Goal: Task Accomplishment & Management: Manage account settings

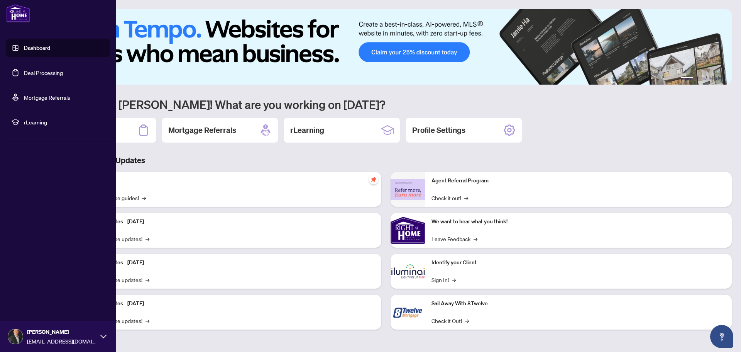
click at [36, 76] on link "Deal Processing" at bounding box center [43, 72] width 39 height 7
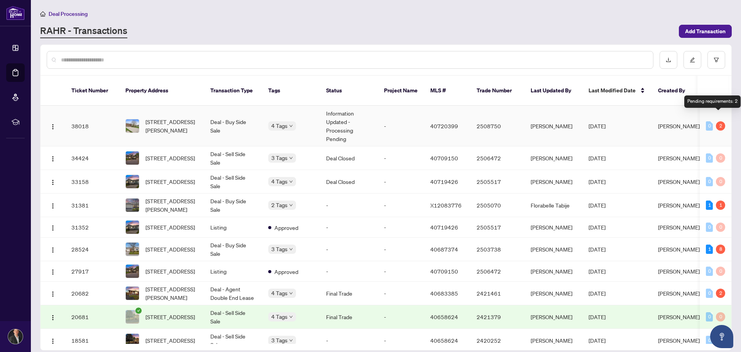
click at [716, 121] on div "2" at bounding box center [720, 125] width 9 height 9
click at [719, 121] on div "2" at bounding box center [720, 125] width 9 height 9
click at [156, 117] on span "[STREET_ADDRESS][PERSON_NAME]" at bounding box center [172, 125] width 52 height 17
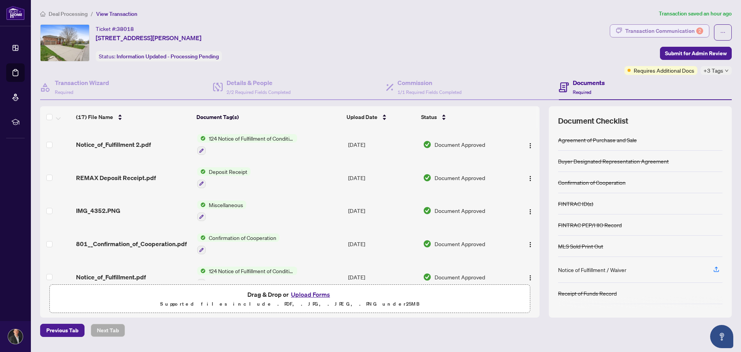
click at [659, 32] on div "Transaction Communication 2" at bounding box center [664, 31] width 78 height 12
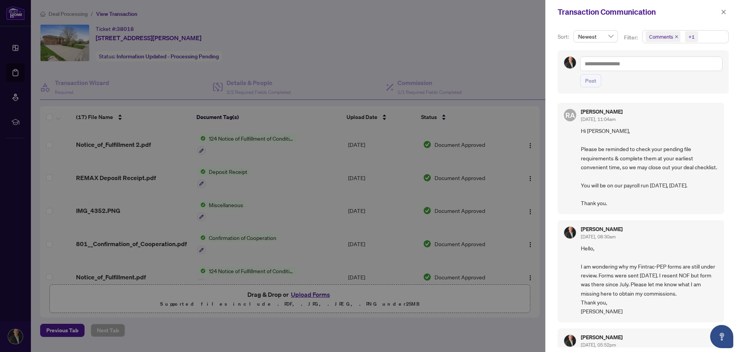
click at [553, 80] on div "Sort: Newest Filter: Comments +1 Post [PERSON_NAME] [DATE], 11:04am Hi [PERSON_…" at bounding box center [643, 188] width 196 height 328
click at [724, 11] on icon "close" at bounding box center [723, 11] width 5 height 5
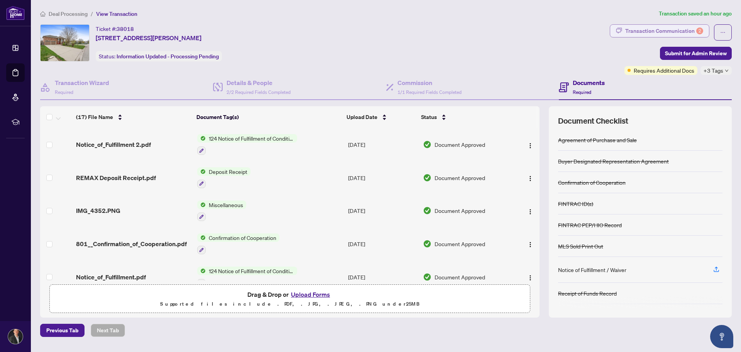
click at [633, 31] on div "Transaction Communication 2" at bounding box center [664, 31] width 78 height 12
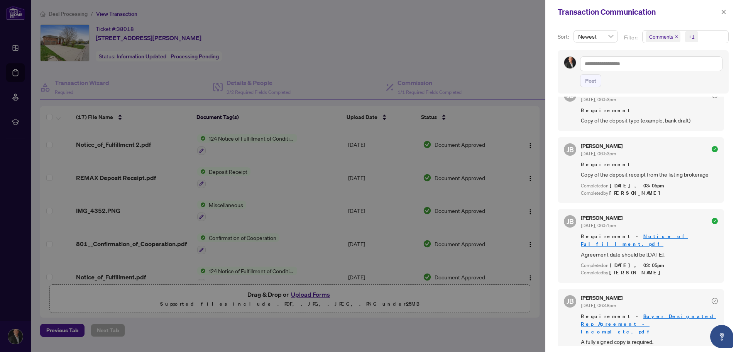
scroll to position [991, 0]
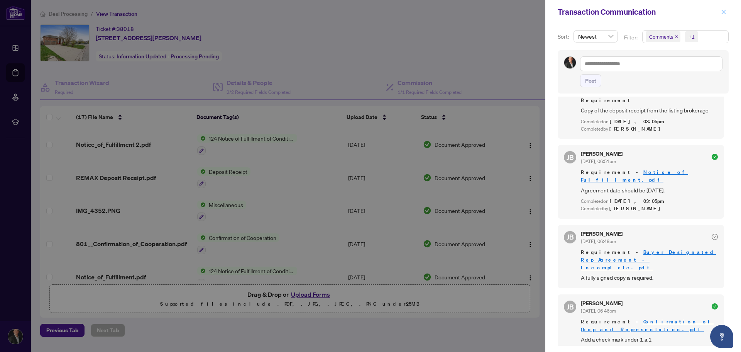
click at [725, 11] on icon "close" at bounding box center [724, 12] width 4 height 4
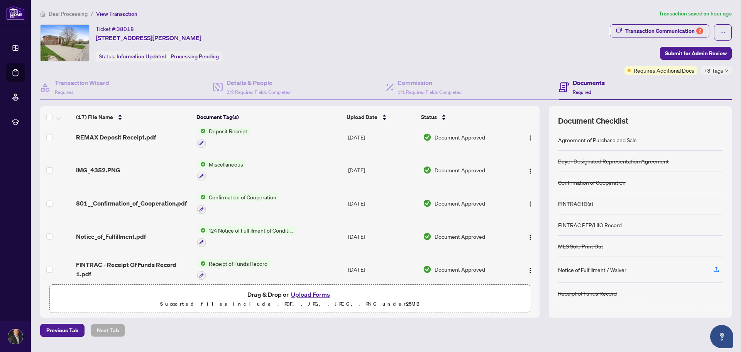
scroll to position [0, 0]
